Goal: Information Seeking & Learning: Learn about a topic

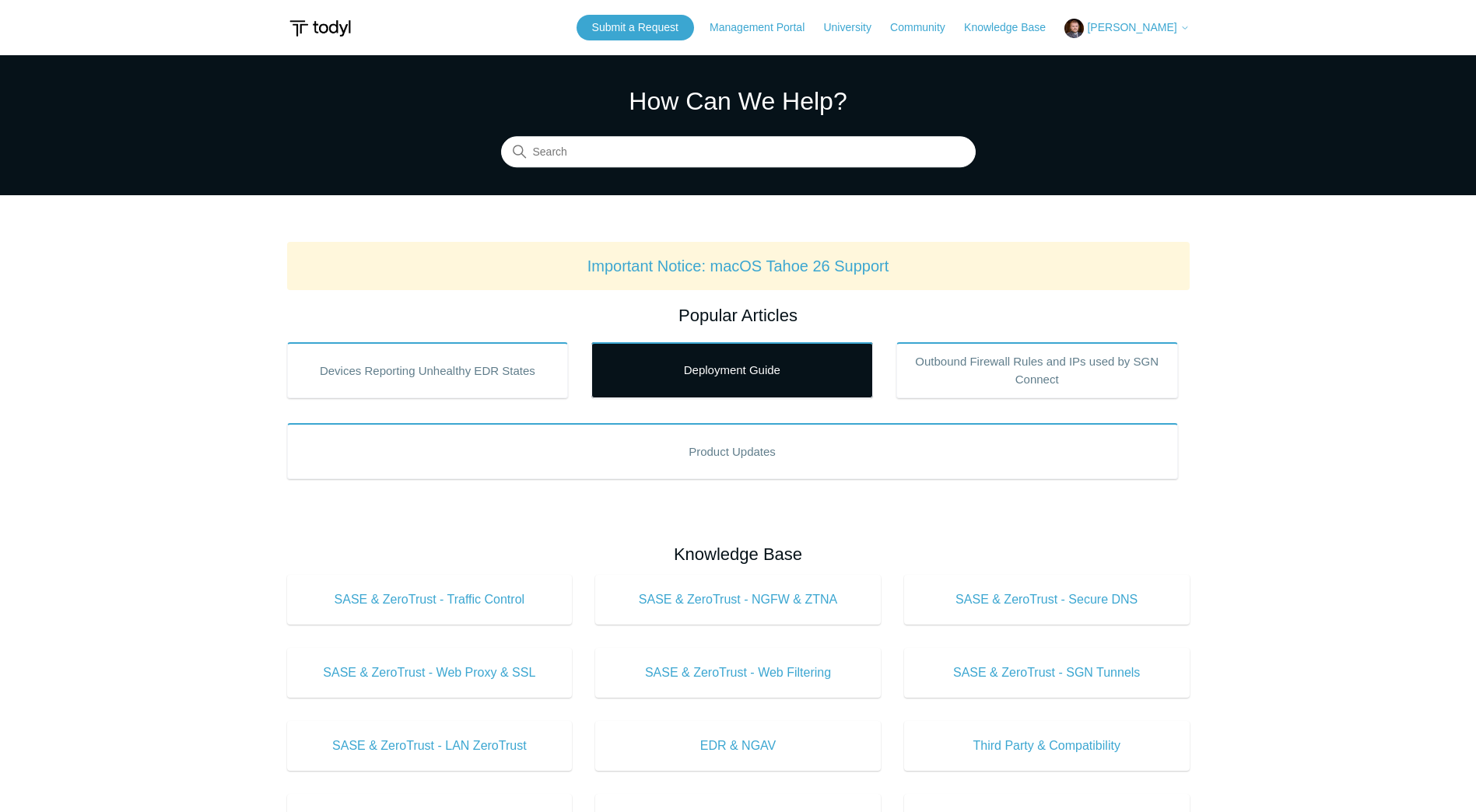
click at [664, 376] on link "Deployment Guide" at bounding box center [732, 371] width 282 height 56
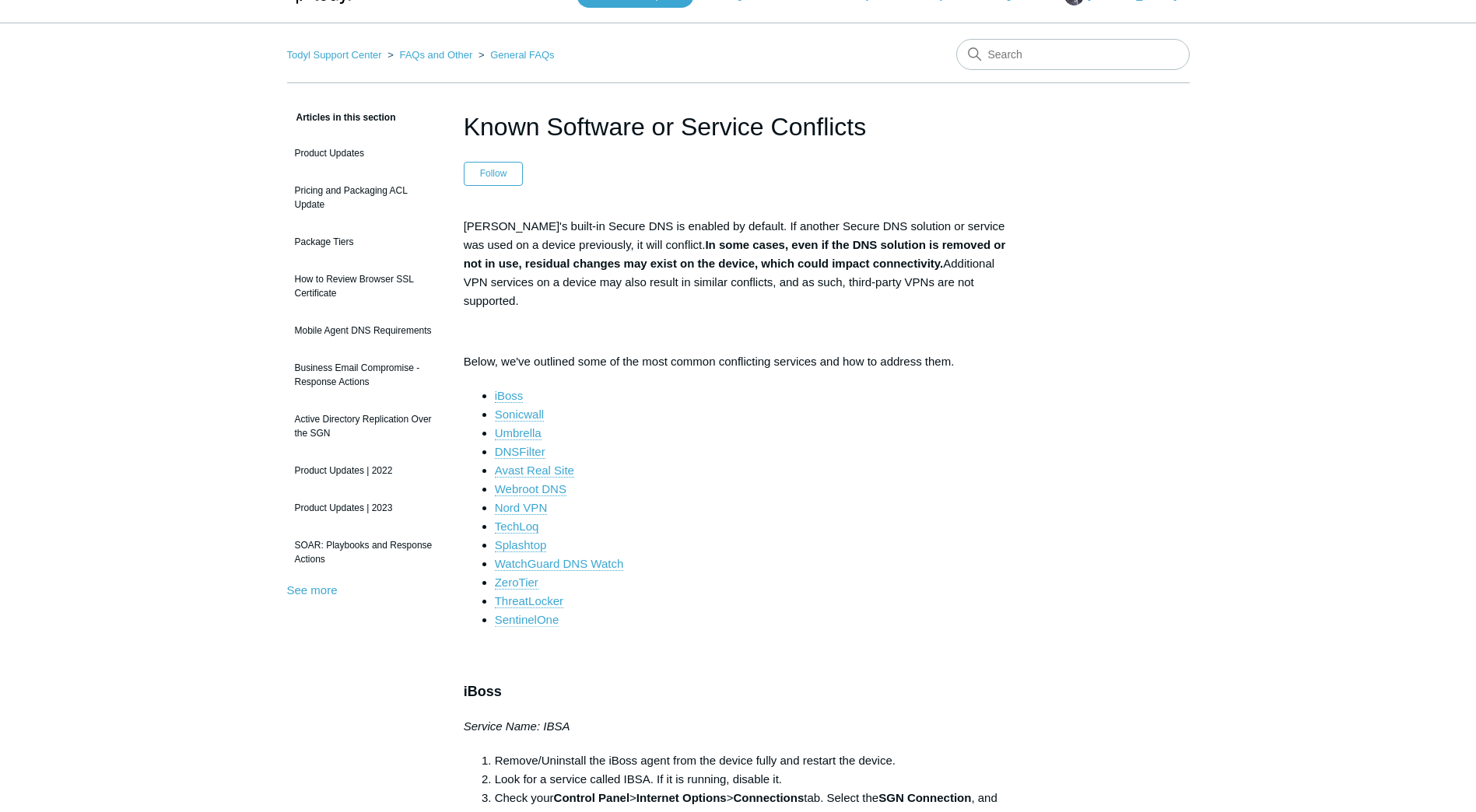
click at [524, 613] on link "SentinelOne" at bounding box center [527, 620] width 65 height 14
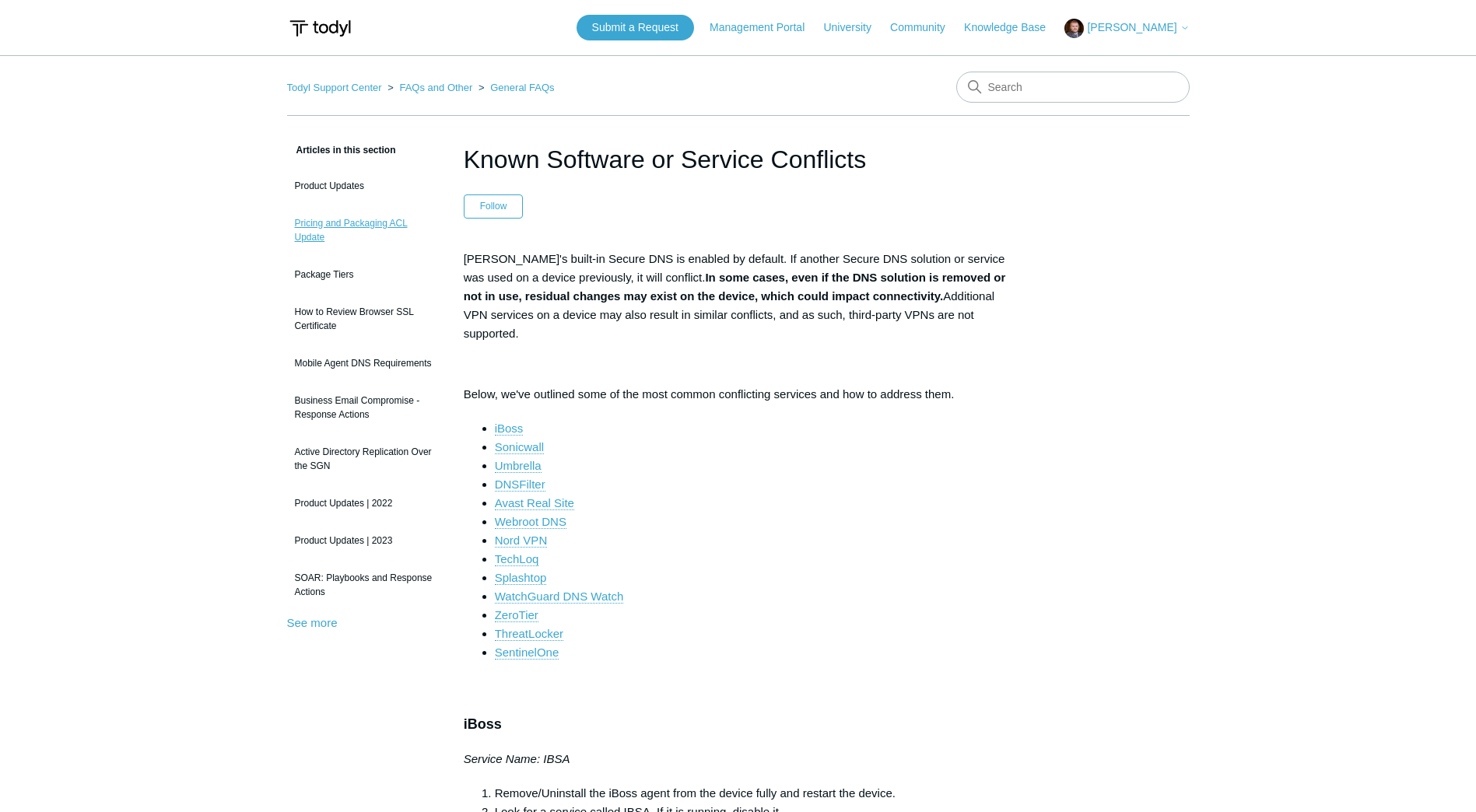
click at [311, 235] on link "Pricing and Packaging ACL Update" at bounding box center [363, 231] width 153 height 44
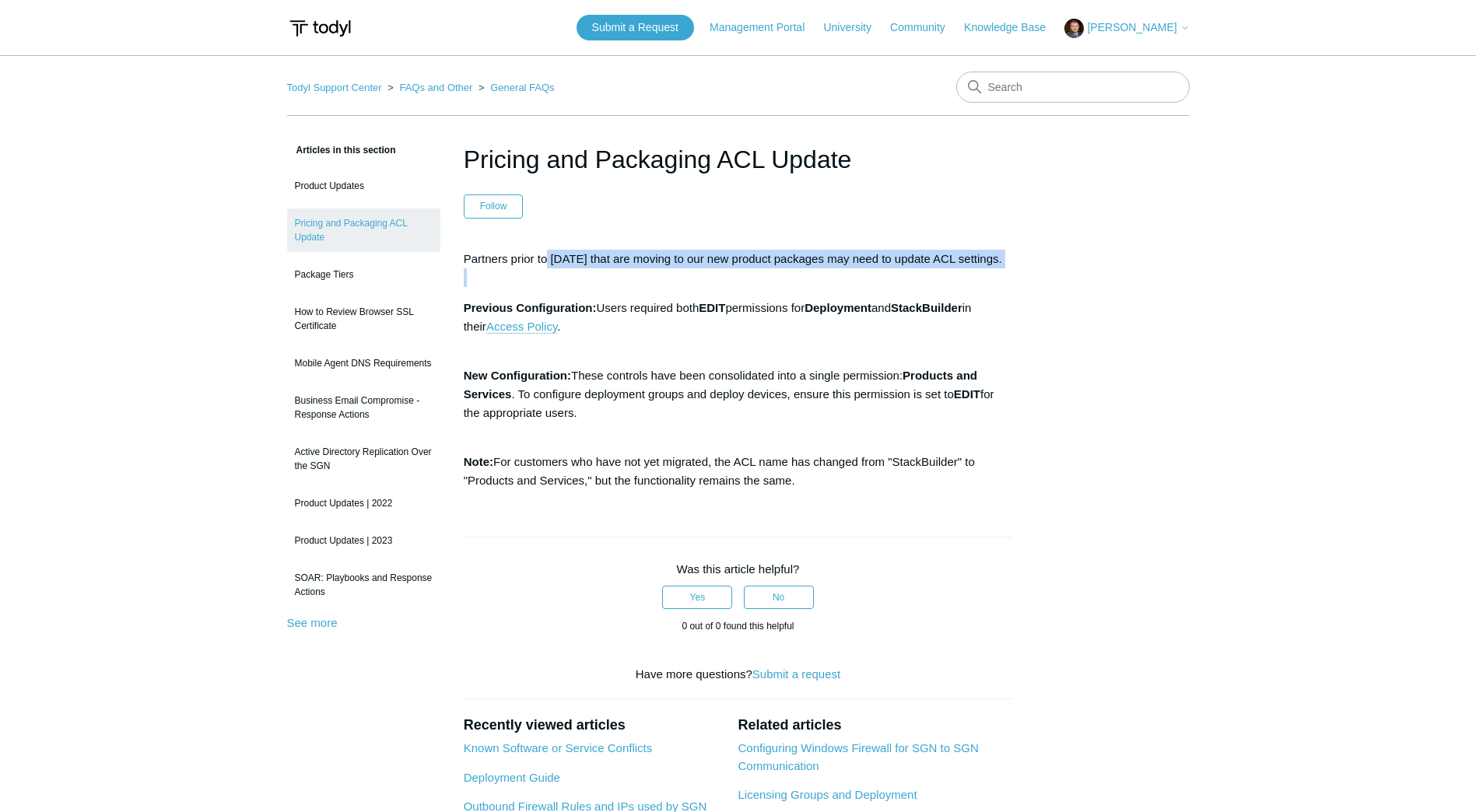
drag, startPoint x: 548, startPoint y: 257, endPoint x: 620, endPoint y: 288, distance: 78.4
click at [620, 287] on p "Partners prior to May 1, 2025 that are moving to our new product packages may n…" at bounding box center [738, 268] width 549 height 38
click at [550, 261] on p "Partners prior to May 1, 2025 that are moving to our new product packages may n…" at bounding box center [738, 268] width 549 height 38
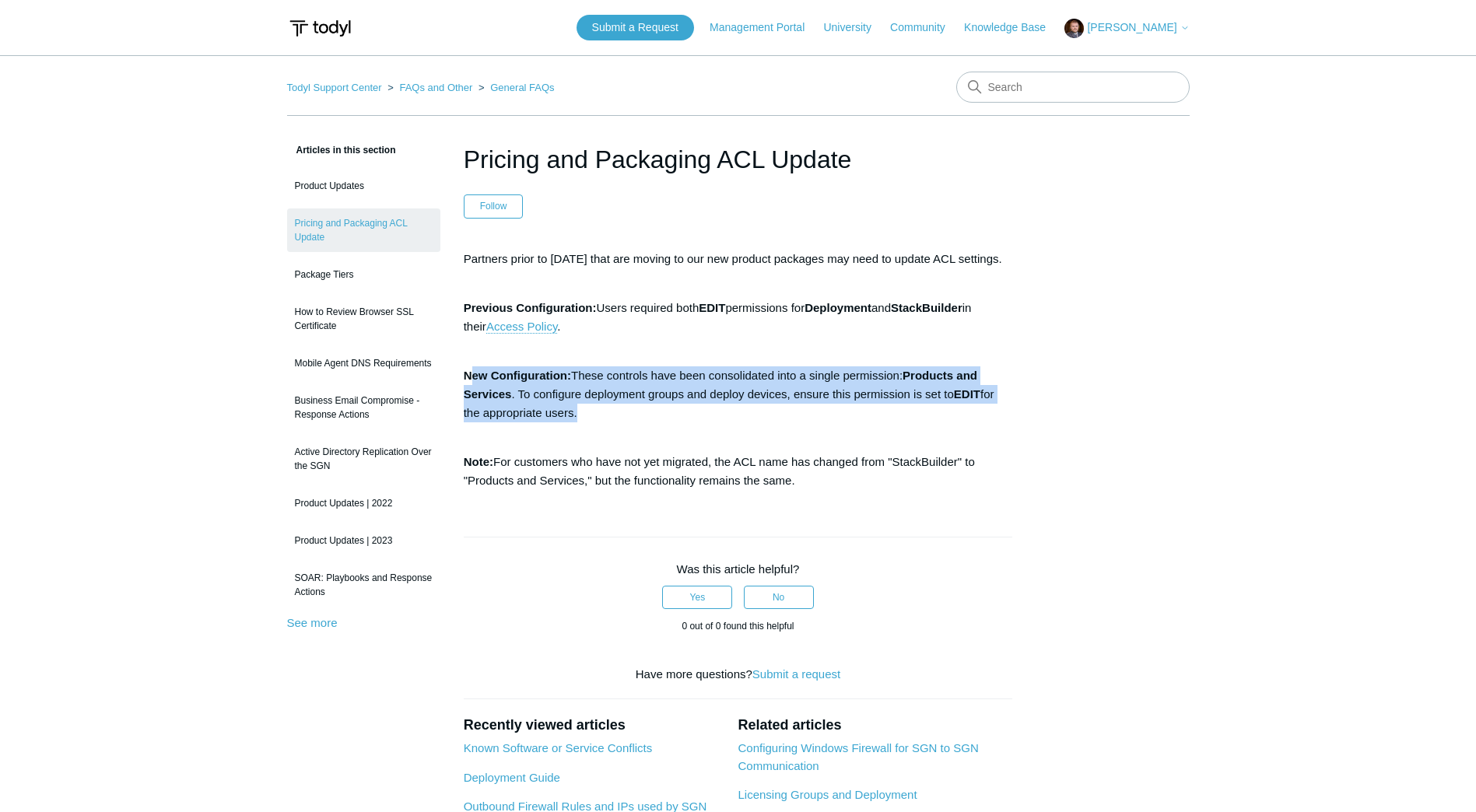
drag, startPoint x: 469, startPoint y: 393, endPoint x: 574, endPoint y: 427, distance: 110.4
click at [574, 427] on p "New Configuration: These controls have been consolidated into a single permissi…" at bounding box center [738, 403] width 549 height 74
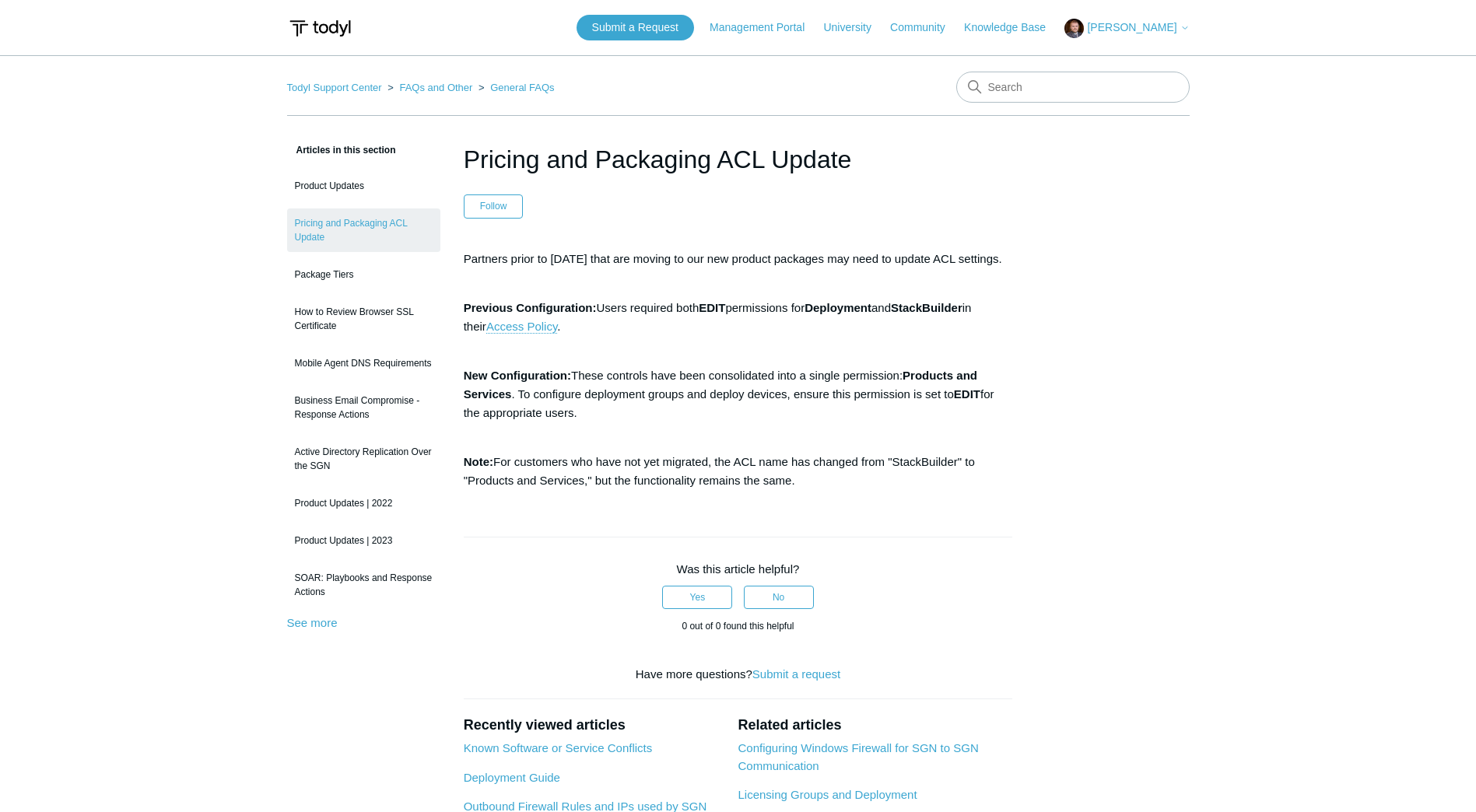
click at [344, 94] on ol "Todyl Support Center FAQs and Other General FAQs" at bounding box center [421, 87] width 268 height 17
click at [347, 83] on link "Todyl Support Center" at bounding box center [334, 87] width 95 height 11
